Goal: Transaction & Acquisition: Subscribe to service/newsletter

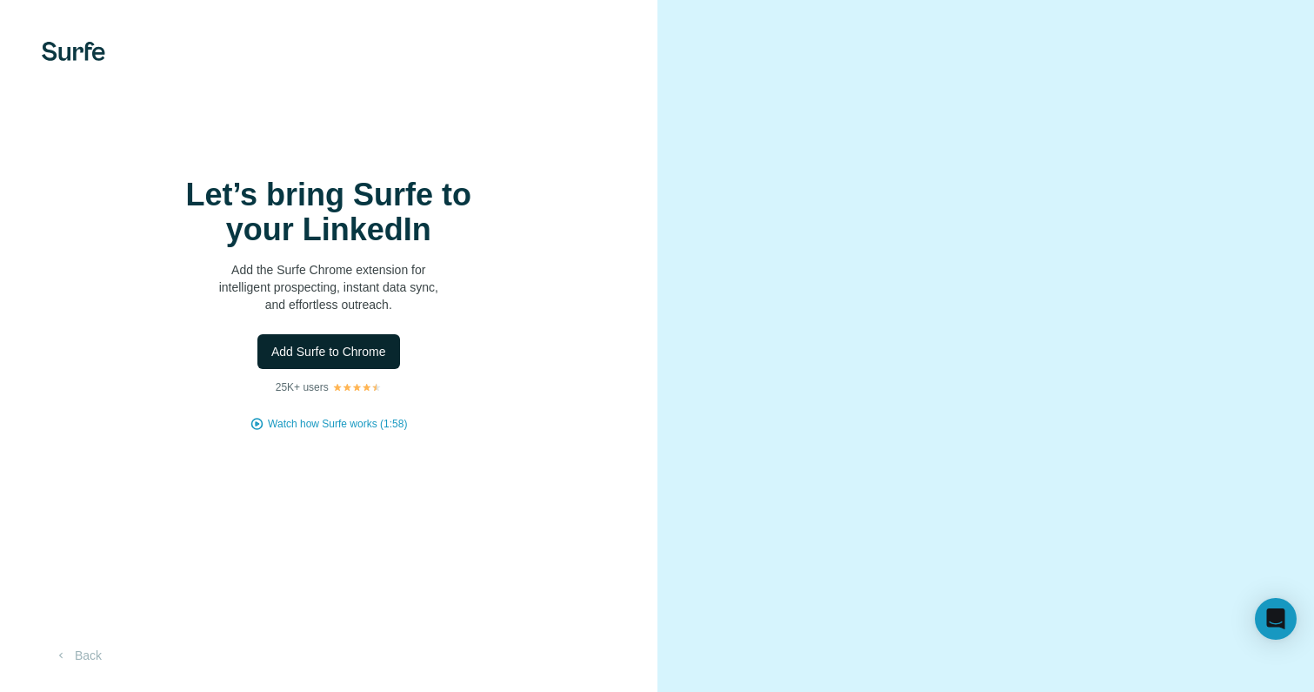
click at [378, 360] on span "Add Surfe to Chrome" at bounding box center [328, 351] width 115 height 17
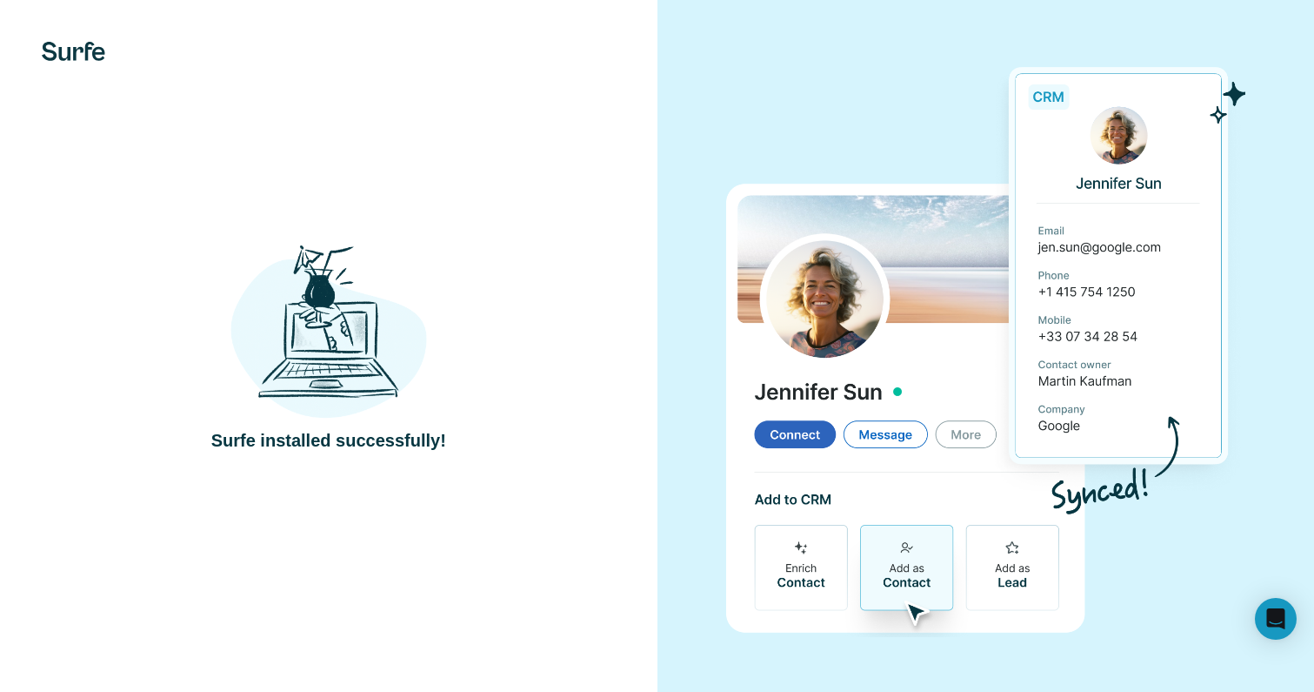
click at [552, 256] on div "Surfe installed successfully!" at bounding box center [329, 345] width 588 height 213
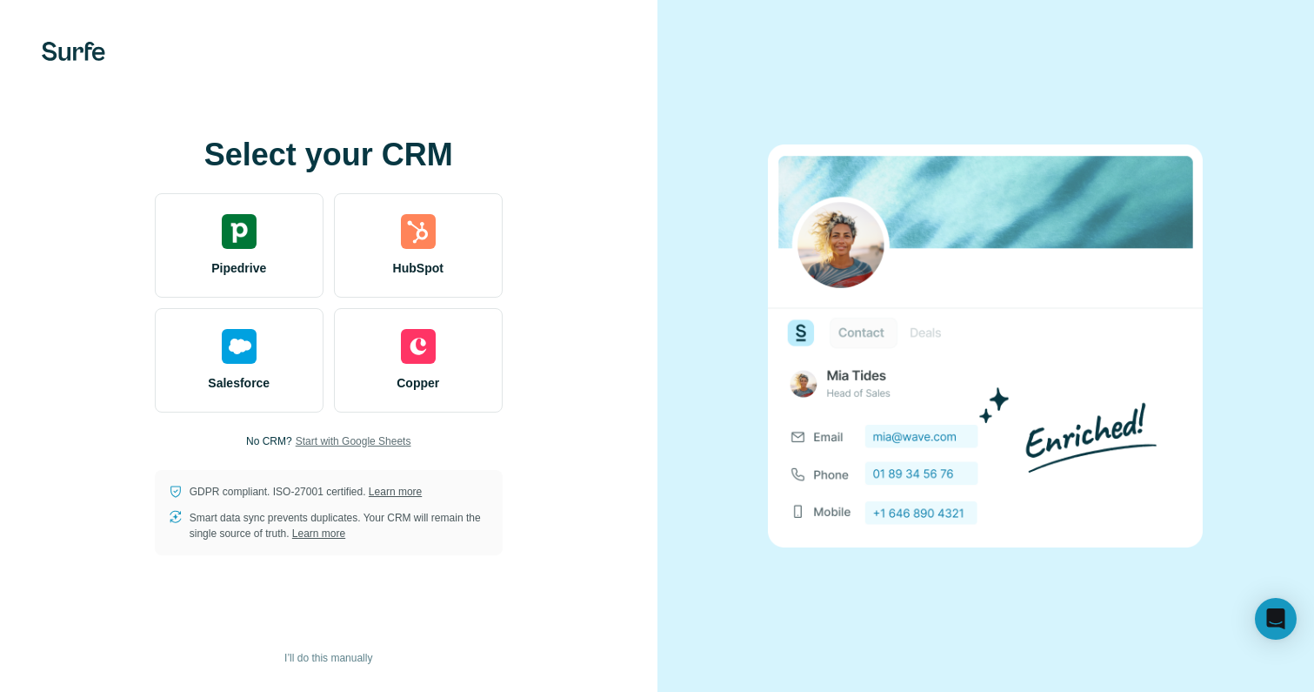
click at [308, 443] on span "Start with Google Sheets" at bounding box center [354, 441] width 116 height 16
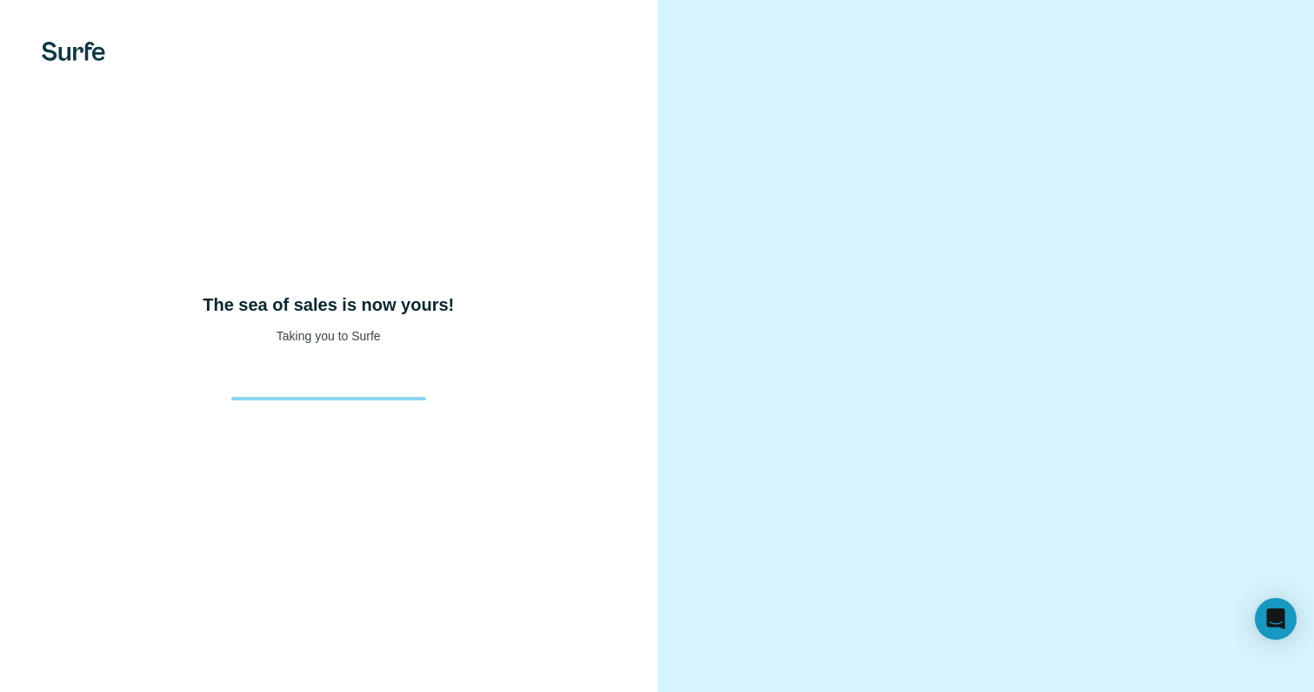
scroll to position [4, 0]
